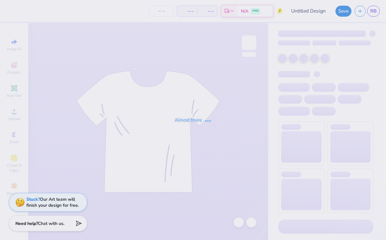
type input "Pink Out"
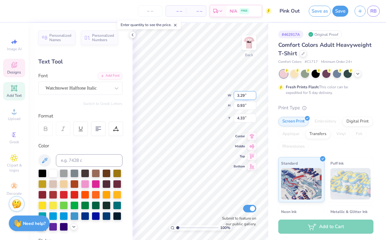
scroll to position [0, 1]
type input "3.01"
drag, startPoint x: 177, startPoint y: 227, endPoint x: 186, endPoint y: 227, distance: 9.4
click at [186, 227] on input "range" at bounding box center [197, 228] width 42 height 6
type input "2.58"
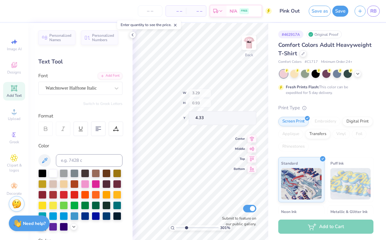
type input "3.59"
type input "3.00"
type input "6.36"
drag, startPoint x: 186, startPoint y: 229, endPoint x: 200, endPoint y: 228, distance: 14.4
click at [200, 228] on input "range" at bounding box center [197, 228] width 42 height 6
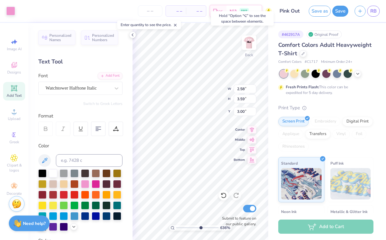
type input "3.29"
type input "0.93"
type input "4.33"
type input "2.58"
type input "3.59"
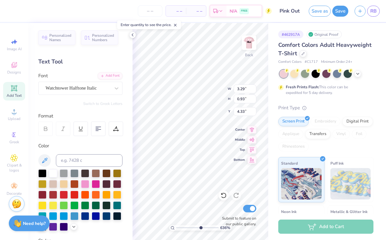
type input "3.00"
type input "3.29"
type input "0.93"
type input "4.33"
click at [131, 36] on icon at bounding box center [132, 34] width 5 height 5
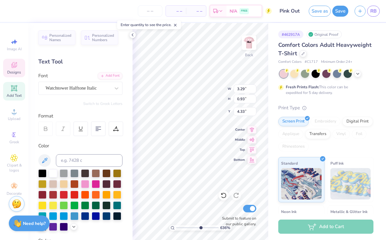
type input "3.70"
type input "1.05"
type input "4.21"
type input "3.16"
drag, startPoint x: 176, startPoint y: 226, endPoint x: 187, endPoint y: 227, distance: 10.7
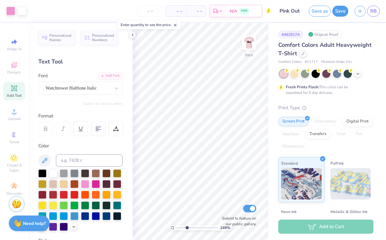
click at [187, 227] on input "range" at bounding box center [197, 228] width 42 height 6
click at [12, 90] on icon at bounding box center [14, 88] width 5 height 5
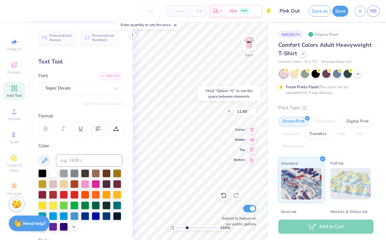
type input "6.59"
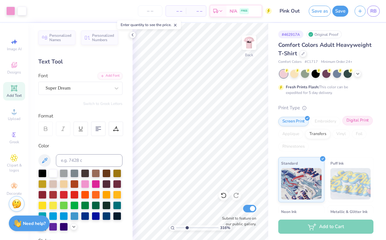
click at [362, 123] on div "Digital Print" at bounding box center [357, 120] width 30 height 9
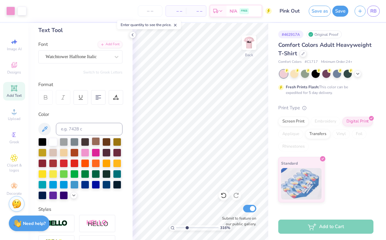
scroll to position [30, 0]
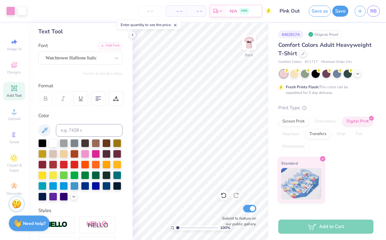
drag, startPoint x: 186, startPoint y: 227, endPoint x: 137, endPoint y: 233, distance: 49.7
type input "1"
click at [137, 233] on div "100 %" at bounding box center [200, 131] width 217 height 217
click at [251, 45] on img at bounding box center [248, 42] width 25 height 25
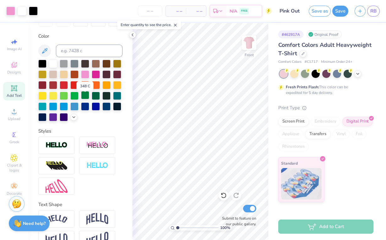
scroll to position [111, 0]
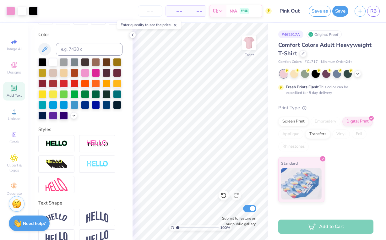
click at [15, 86] on icon at bounding box center [14, 88] width 5 height 5
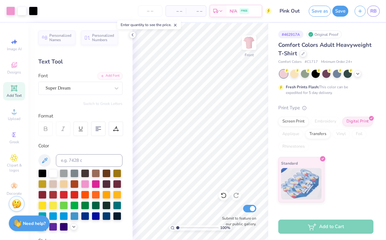
scroll to position [0, 0]
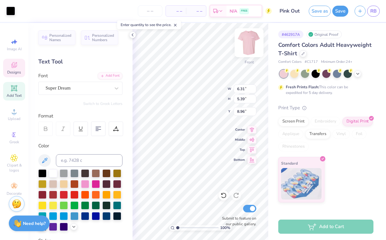
click at [248, 43] on img at bounding box center [248, 42] width 25 height 25
click at [237, 85] on input "3.29" at bounding box center [244, 88] width 23 height 9
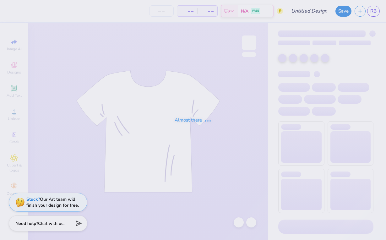
type input "Pink Out"
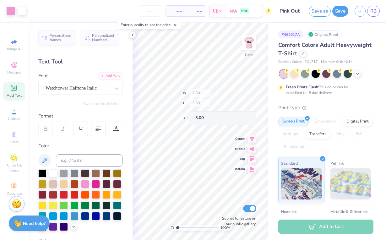
click at [205, 101] on div "100 % Back W 2.58 H 3.59 Y 3.00 Center Middle Top Bottom Submit to feature on o…" at bounding box center [200, 131] width 136 height 217
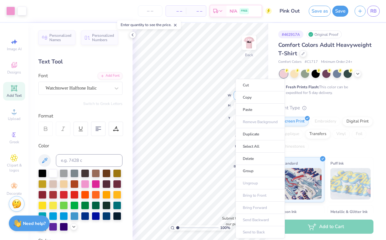
drag, startPoint x: 370, startPoint y: 10, endPoint x: 243, endPoint y: 94, distance: 152.3
click at [248, 99] on li "Copy" at bounding box center [259, 97] width 49 height 12
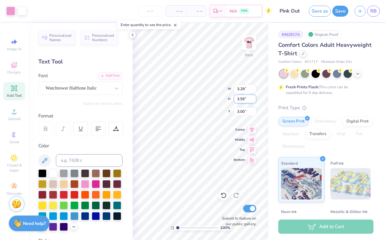
type input "9.43"
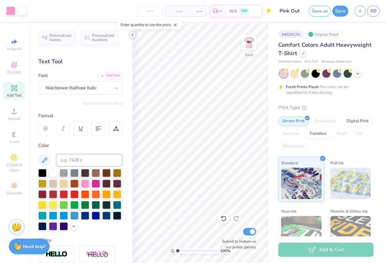
click at [133, 34] on icon at bounding box center [132, 34] width 5 height 5
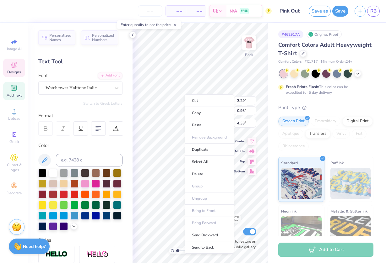
click at [206, 198] on ul "Cut Copy Paste Remove Background Duplicate Select All Delete Group Ungroup Brin…" at bounding box center [209, 173] width 49 height 159
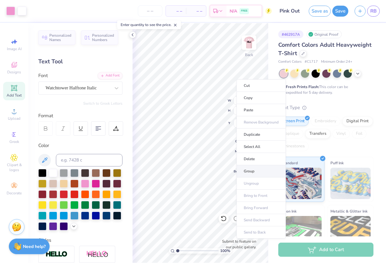
click at [254, 170] on li "Group" at bounding box center [260, 171] width 49 height 12
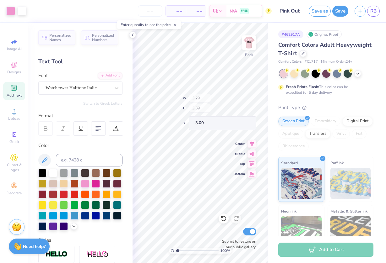
type input "0.93"
type input "4.33"
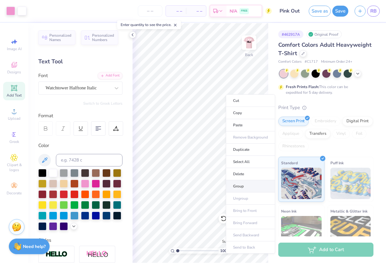
click at [244, 187] on li "Group" at bounding box center [250, 186] width 49 height 12
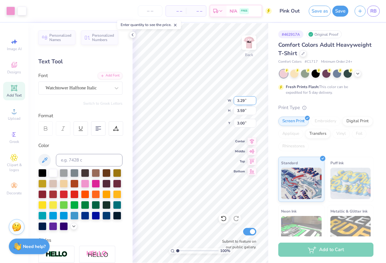
click at [251, 101] on div "100 % Back W 3.29 3.29 " H 3.59 3.59 " Y 3.00 3.00 " Center Middle Top Bottom S…" at bounding box center [200, 143] width 136 height 240
type input "3.00"
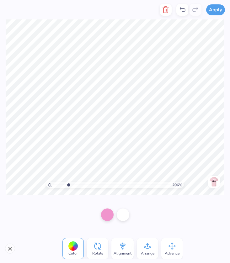
drag, startPoint x: 55, startPoint y: 185, endPoint x: 69, endPoint y: 185, distance: 14.1
click at [69, 185] on input "range" at bounding box center [112, 185] width 118 height 6
type input "1"
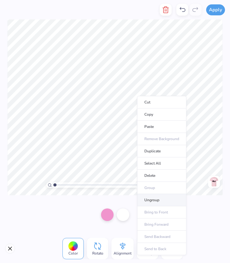
click at [147, 204] on li "Ungroup" at bounding box center [161, 200] width 49 height 12
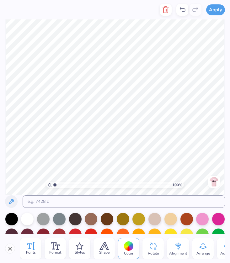
click at [35, 239] on div "Fonts" at bounding box center [30, 248] width 21 height 21
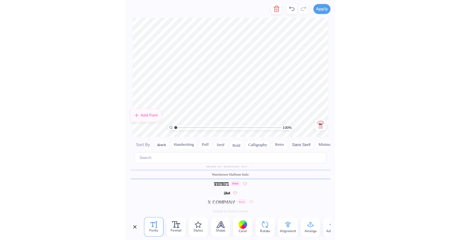
scroll to position [3036, 0]
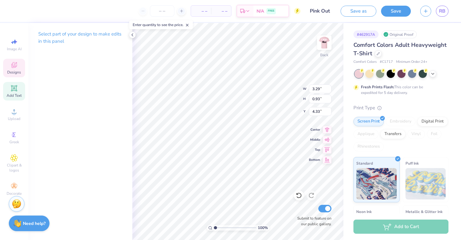
click at [18, 83] on div "Add Text" at bounding box center [14, 91] width 22 height 19
type input "5.59"
type input "1.62"
type input "11.69"
type input "3.29"
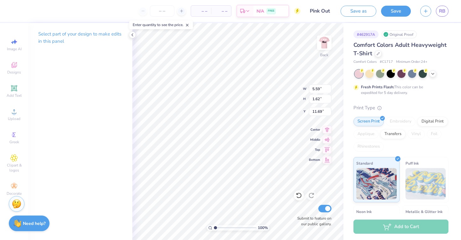
type input "0.93"
type input "4.33"
type textarea "TT"
click at [300, 195] on icon at bounding box center [299, 195] width 6 height 6
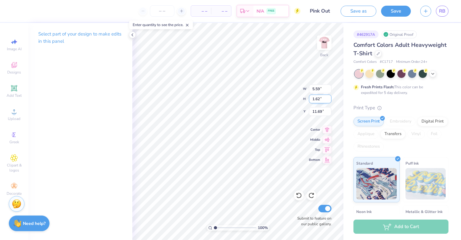
type input "3.29"
type input "0.93"
type input "4.33"
type textarea "P"
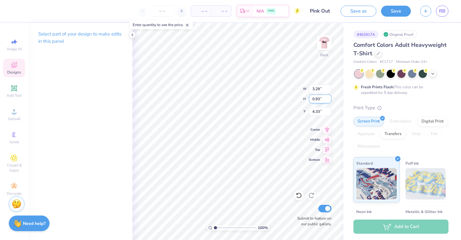
scroll to position [0, 0]
type textarea "DAWGS"
type input "3.35"
drag, startPoint x: 214, startPoint y: 227, endPoint x: 225, endPoint y: 225, distance: 11.5
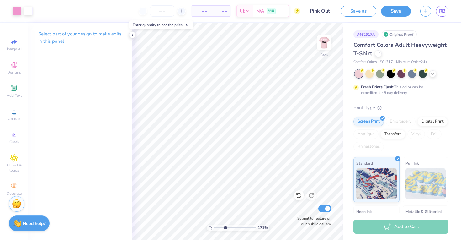
click at [225, 225] on input "range" at bounding box center [235, 228] width 42 height 6
type input "2.85"
type input "1.04"
type input "4.28"
type input "2.59"
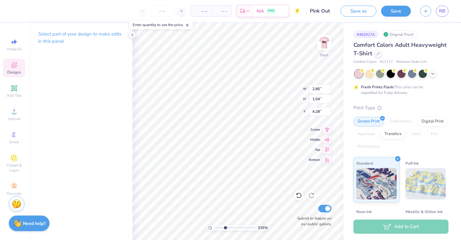
type input "0.94"
type input "4.26"
click at [133, 34] on icon at bounding box center [132, 34] width 5 height 5
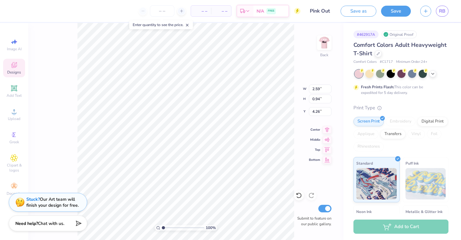
drag, startPoint x: 174, startPoint y: 228, endPoint x: 145, endPoint y: 228, distance: 28.9
type input "1"
click at [145, 228] on div "100 %" at bounding box center [186, 131] width 217 height 217
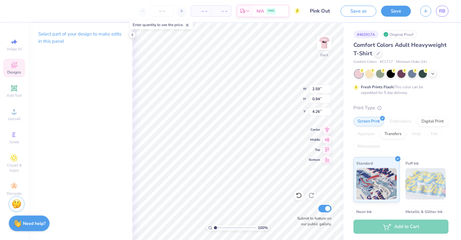
type input "3.85"
type input "3.01"
type input "1.10"
type input "3.70"
type input "4.25"
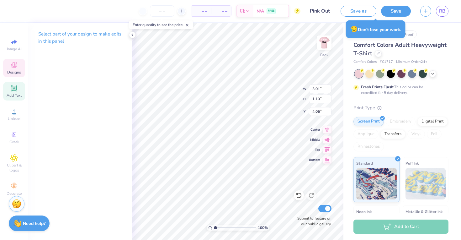
click at [18, 90] on icon at bounding box center [14, 88] width 8 height 8
type input "5.59"
type input "1.62"
type input "11.69"
type input "3.01"
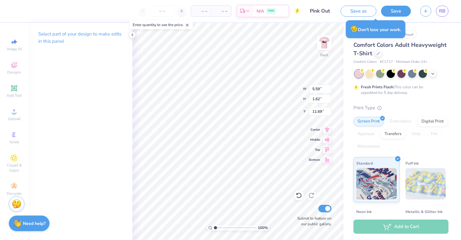
type input "1.10"
type input "4.05"
click at [134, 33] on icon at bounding box center [132, 34] width 5 height 5
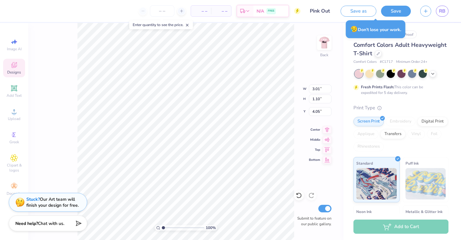
type input "5.59"
type input "1.62"
type input "11.69"
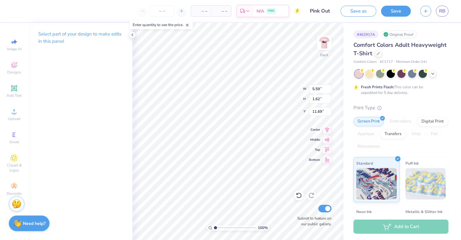
type textarea "\"
type textarea "f"
click at [17, 65] on icon at bounding box center [14, 65] width 8 height 8
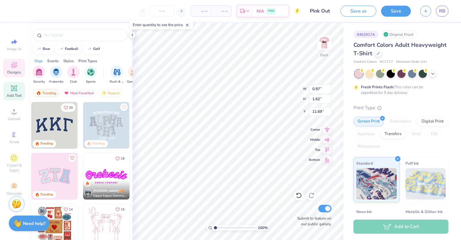
click at [15, 86] on icon at bounding box center [14, 88] width 5 height 5
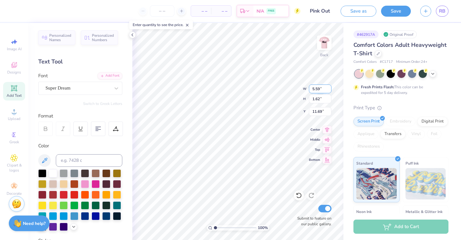
click at [276, 87] on div "100 % Back W 5.59 5.59 " H 1.62 1.62 " Y 11.69 11.69 " Center Middle Top Bottom…" at bounding box center [237, 131] width 211 height 217
type input "2.58"
type input "3.59"
type input "3.00"
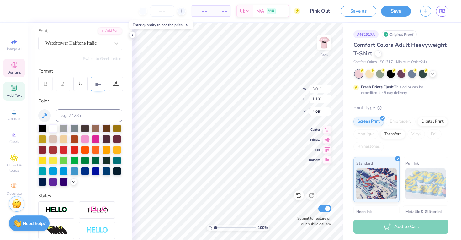
scroll to position [23, 0]
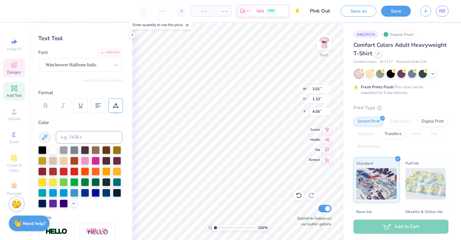
click at [115, 103] on icon at bounding box center [116, 106] width 6 height 6
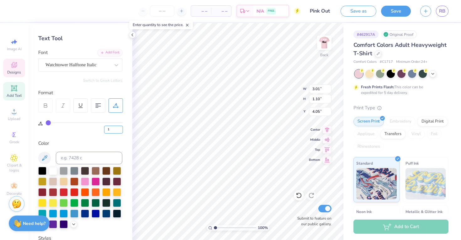
click at [120, 128] on input "1" at bounding box center [113, 130] width 19 height 8
type input "2"
click at [120, 128] on input "2" at bounding box center [113, 130] width 19 height 8
type input "2"
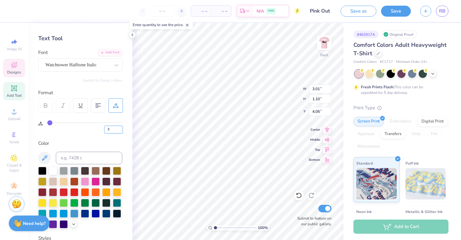
click at [121, 128] on input "3" at bounding box center [113, 130] width 19 height 8
click at [121, 129] on input "4" at bounding box center [113, 130] width 19 height 8
click at [121, 129] on input "5" at bounding box center [113, 130] width 19 height 8
click at [121, 129] on input "6" at bounding box center [113, 130] width 19 height 8
type input "7"
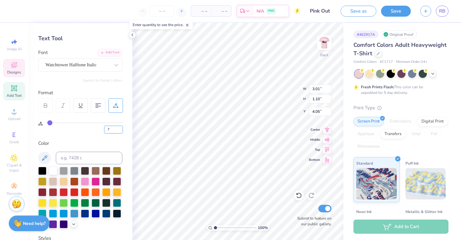
click at [121, 129] on input "7" at bounding box center [113, 130] width 19 height 8
type input "7"
type input "6.25"
drag, startPoint x: 215, startPoint y: 227, endPoint x: 238, endPoint y: 227, distance: 22.3
click at [238, 227] on input "range" at bounding box center [235, 228] width 42 height 6
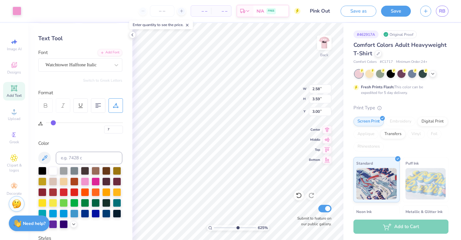
type input "3.43"
type input "1.10"
type input "4.05"
click at [121, 130] on input "6" at bounding box center [113, 130] width 19 height 8
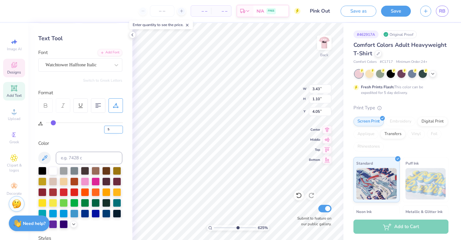
click at [121, 130] on input "5" at bounding box center [113, 130] width 19 height 8
click at [121, 130] on input "4" at bounding box center [113, 130] width 19 height 8
type input "3"
click at [121, 130] on input "3" at bounding box center [113, 130] width 19 height 8
type input "3"
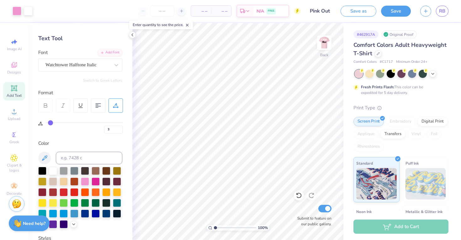
drag, startPoint x: 238, startPoint y: 228, endPoint x: 190, endPoint y: 233, distance: 48.9
type input "1"
click at [190, 233] on div "100 %" at bounding box center [238, 131] width 217 height 217
type input "0"
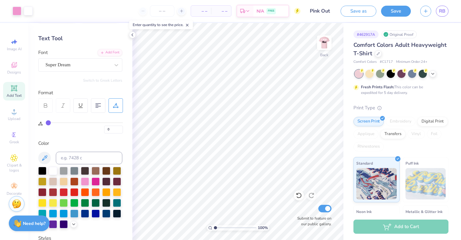
type input "3"
type input "4.25"
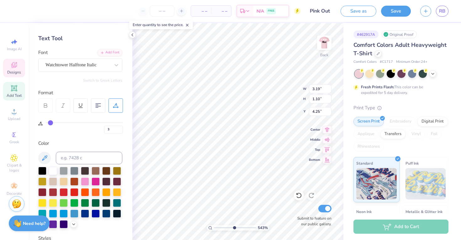
type input "5.51"
drag, startPoint x: 215, startPoint y: 228, endPoint x: 234, endPoint y: 228, distance: 19.5
click at [234, 228] on input "range" at bounding box center [235, 228] width 42 height 6
type input "4.09"
drag, startPoint x: 235, startPoint y: 227, endPoint x: 196, endPoint y: 227, distance: 38.9
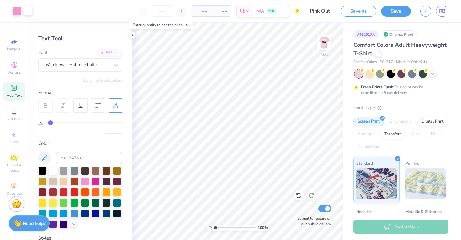
type input "1"
click at [196, 227] on div "100 %" at bounding box center [238, 131] width 217 height 217
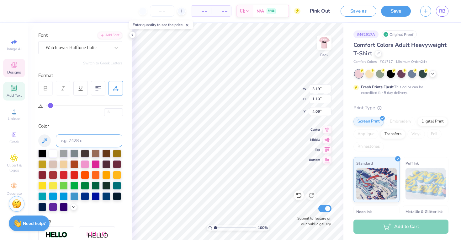
scroll to position [25, 0]
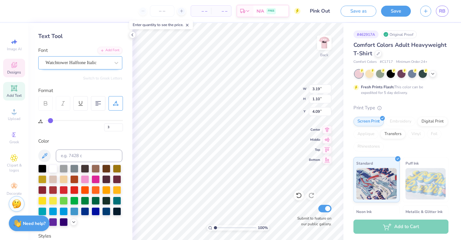
click at [108, 65] on div "Watchtower Halftone Italic" at bounding box center [78, 63] width 66 height 10
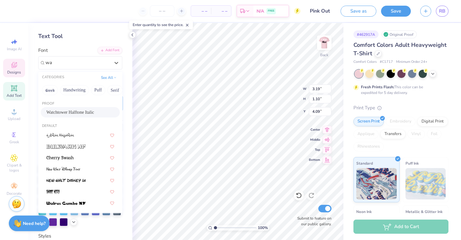
type input "wat"
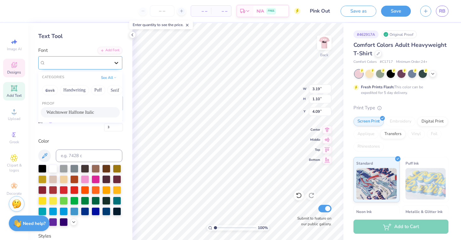
click at [116, 62] on icon at bounding box center [116, 63] width 6 height 6
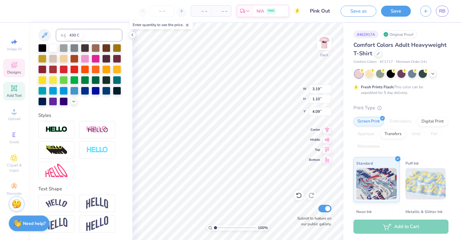
scroll to position [146, 0]
click at [66, 125] on div at bounding box center [56, 129] width 36 height 17
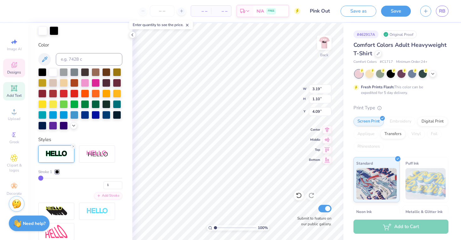
type input "3.20"
type input "4.08"
click at [45, 31] on div at bounding box center [42, 30] width 9 height 9
click at [54, 29] on div at bounding box center [54, 30] width 9 height 9
click at [53, 73] on div at bounding box center [53, 71] width 8 height 8
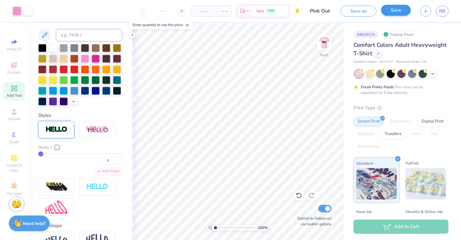
click at [385, 12] on button "Save" at bounding box center [396, 10] width 30 height 11
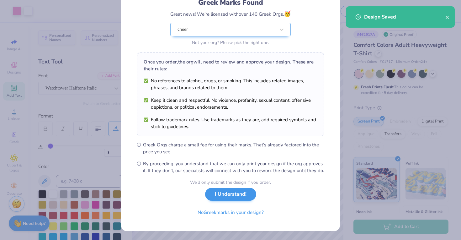
scroll to position [54, 0]
click at [233, 194] on button "I Understand!" at bounding box center [230, 194] width 51 height 13
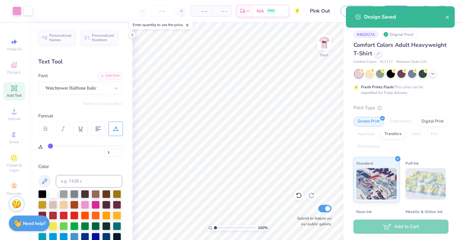
scroll to position [0, 0]
click at [385, 17] on div "Design Saved" at bounding box center [400, 16] width 109 height 21
click at [385, 19] on button "close" at bounding box center [448, 17] width 4 height 8
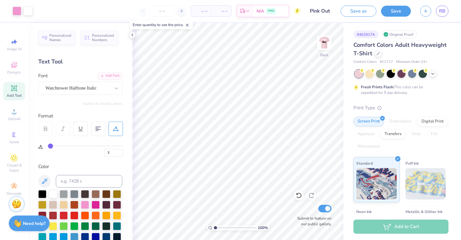
click at [385, 8] on div "Design Saved" at bounding box center [400, 6] width 111 height 3
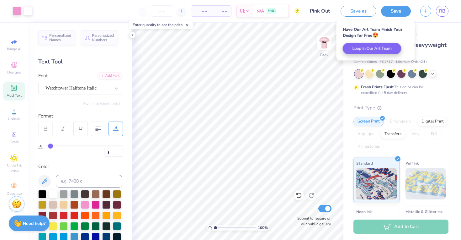
click at [385, 17] on div "Save as Save RB" at bounding box center [401, 11] width 120 height 22
click at [385, 9] on button "Save" at bounding box center [396, 10] width 30 height 11
click at [385, 9] on div "Saving..." at bounding box center [389, 11] width 43 height 11
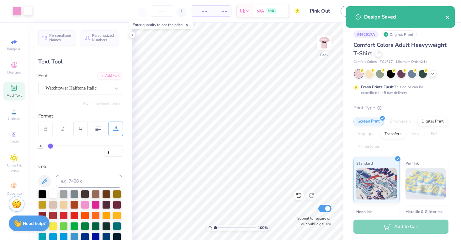
click at [385, 20] on button "close" at bounding box center [448, 17] width 4 height 8
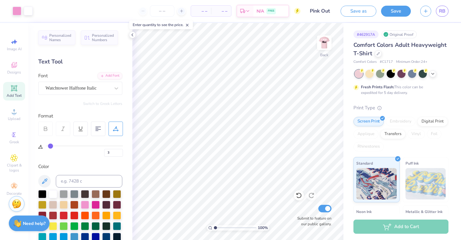
click at [385, 11] on div "Design Saved" at bounding box center [400, 19] width 111 height 29
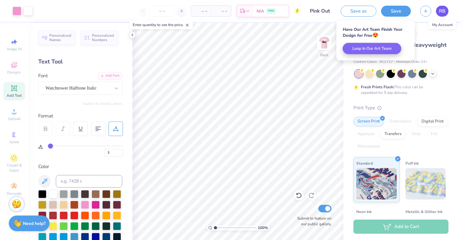
click at [385, 12] on span "RB" at bounding box center [442, 11] width 6 height 7
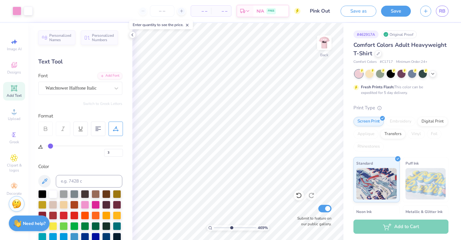
type input "4.76"
drag, startPoint x: 217, startPoint y: 230, endPoint x: 231, endPoint y: 228, distance: 14.8
click at [231, 228] on input "range" at bounding box center [235, 228] width 42 height 6
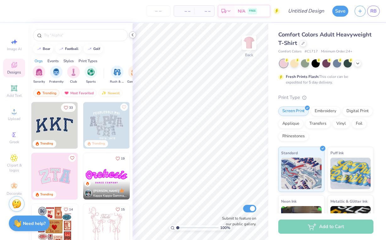
click at [133, 35] on icon at bounding box center [132, 34] width 5 height 5
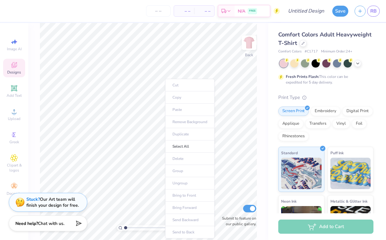
click at [178, 107] on ul "Cut Copy Paste Remove Background Duplicate Select All Delete Group Ungroup Brin…" at bounding box center [189, 158] width 49 height 159
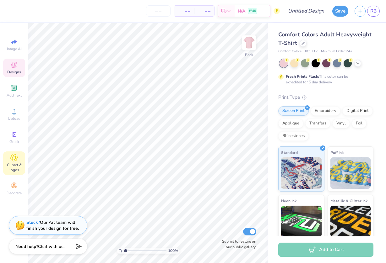
click at [15, 167] on span "Clipart & logos" at bounding box center [14, 168] width 22 height 10
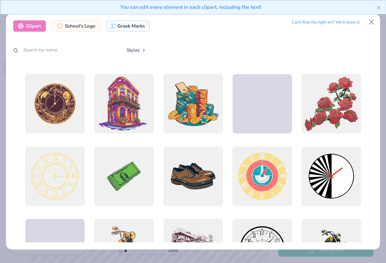
click at [79, 54] on input "text" at bounding box center [63, 50] width 100 height 12
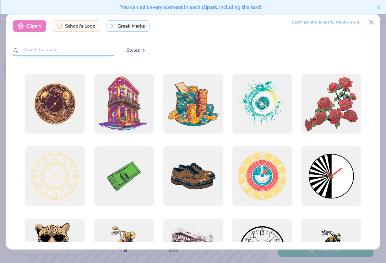
click at [78, 51] on input "text" at bounding box center [63, 50] width 100 height 12
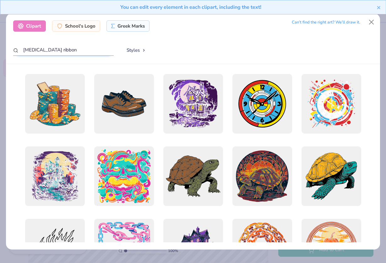
type input "cancer ribbon"
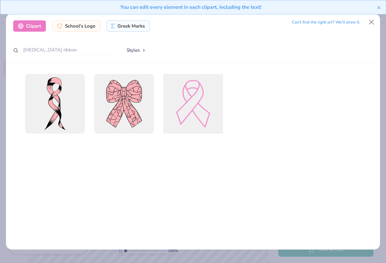
click at [196, 105] on div at bounding box center [193, 104] width 66 height 66
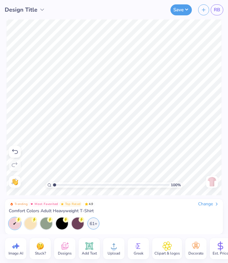
click at [89, 239] on icon at bounding box center [89, 247] width 6 height 6
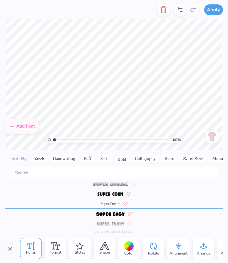
scroll to position [0, 1]
type textarea "DAWGS"
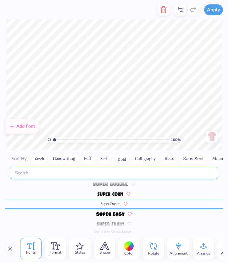
click at [100, 172] on input "text" at bounding box center [114, 173] width 208 height 12
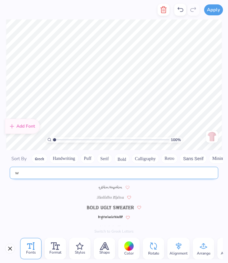
scroll to position [0, 0]
type input "w"
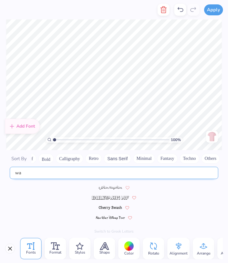
scroll to position [0, 75]
click at [94, 179] on input "wa" at bounding box center [114, 173] width 208 height 12
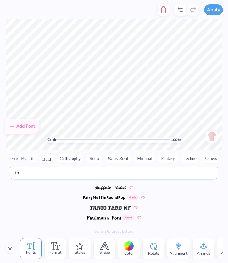
type input "f"
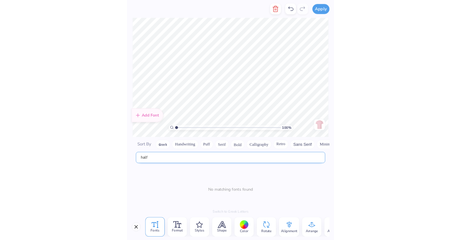
scroll to position [0, 0]
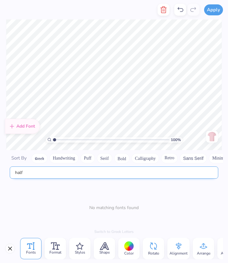
type input "half"
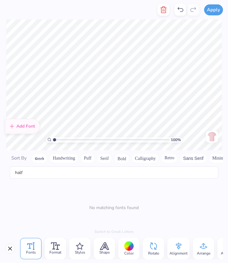
click at [43, 160] on button "Greek" at bounding box center [39, 158] width 16 height 10
click at [56, 158] on button "Handwriting" at bounding box center [63, 158] width 29 height 10
click at [84, 158] on button "Puff" at bounding box center [87, 158] width 14 height 10
click at [106, 157] on button "Serif" at bounding box center [104, 158] width 15 height 10
click at [120, 160] on button "Bold" at bounding box center [121, 158] width 15 height 10
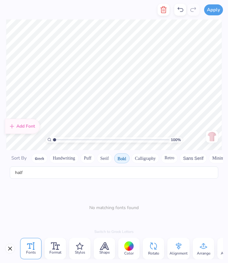
click at [145, 161] on button "Calligraphy" at bounding box center [145, 158] width 28 height 10
click at [174, 157] on button "Retro" at bounding box center [169, 158] width 17 height 10
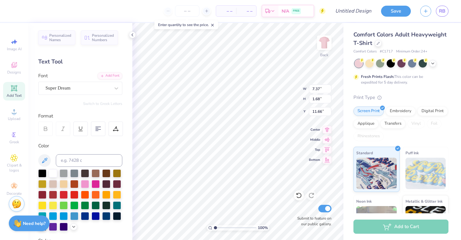
scroll to position [0, 0]
click at [93, 84] on div at bounding box center [78, 88] width 65 height 8
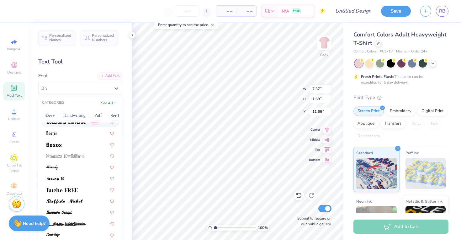
scroll to position [0, 0]
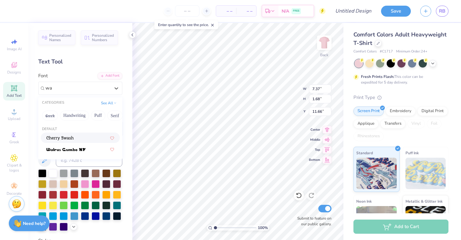
type input "w"
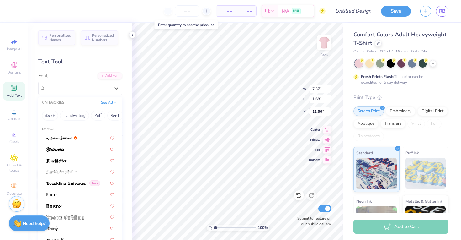
click at [112, 104] on button "See All" at bounding box center [108, 102] width 19 height 6
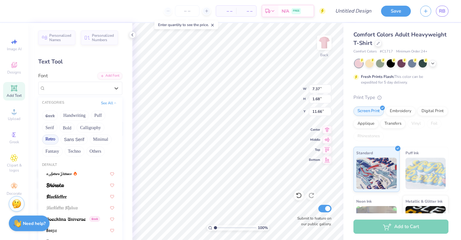
click at [49, 141] on button "Retro" at bounding box center [50, 139] width 17 height 10
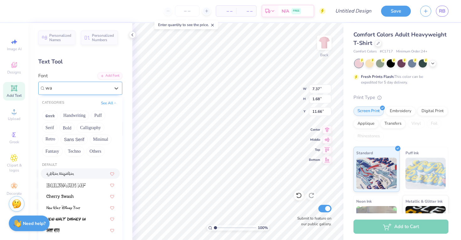
type input "w"
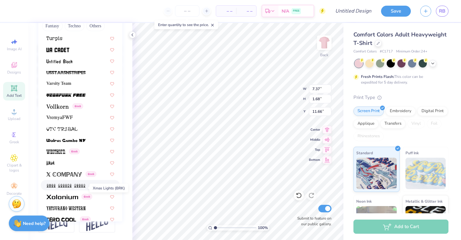
scroll to position [3318, 0]
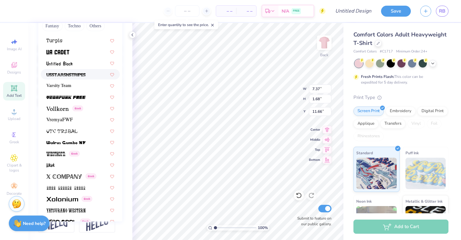
click at [80, 79] on div at bounding box center [80, 74] width 79 height 10
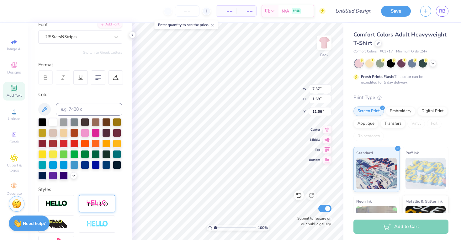
scroll to position [42, 0]
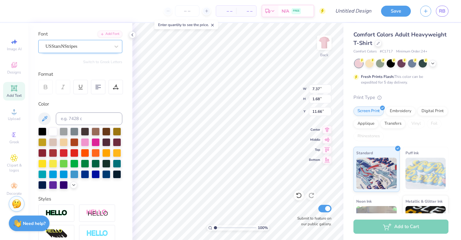
click at [104, 45] on div "USStarsNStripes" at bounding box center [78, 46] width 66 height 10
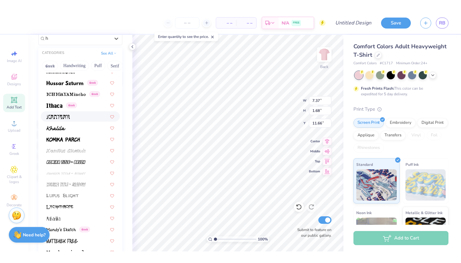
scroll to position [491, 0]
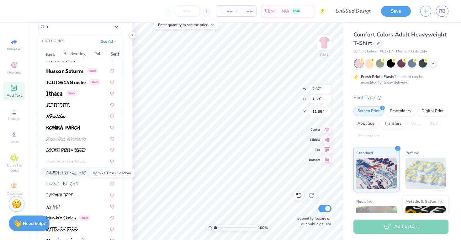
click at [73, 174] on img at bounding box center [65, 172] width 39 height 4
type input "h"
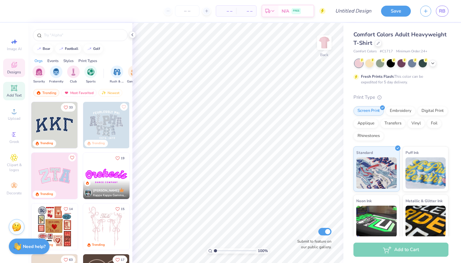
click at [13, 88] on icon at bounding box center [14, 88] width 5 height 5
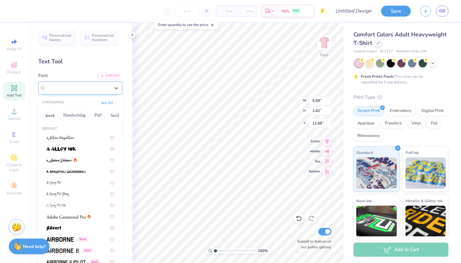
click at [106, 88] on div "Super Dream" at bounding box center [78, 88] width 66 height 10
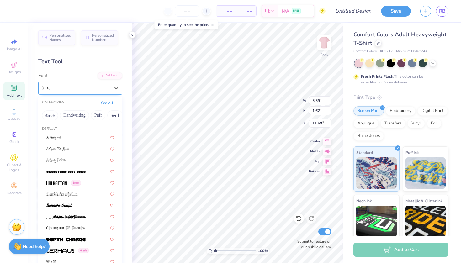
type input "h"
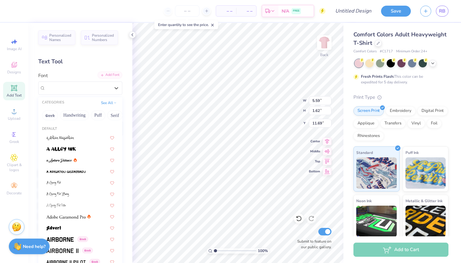
click at [110, 74] on div "Add Font" at bounding box center [110, 75] width 25 height 7
